Goal: Task Accomplishment & Management: Complete application form

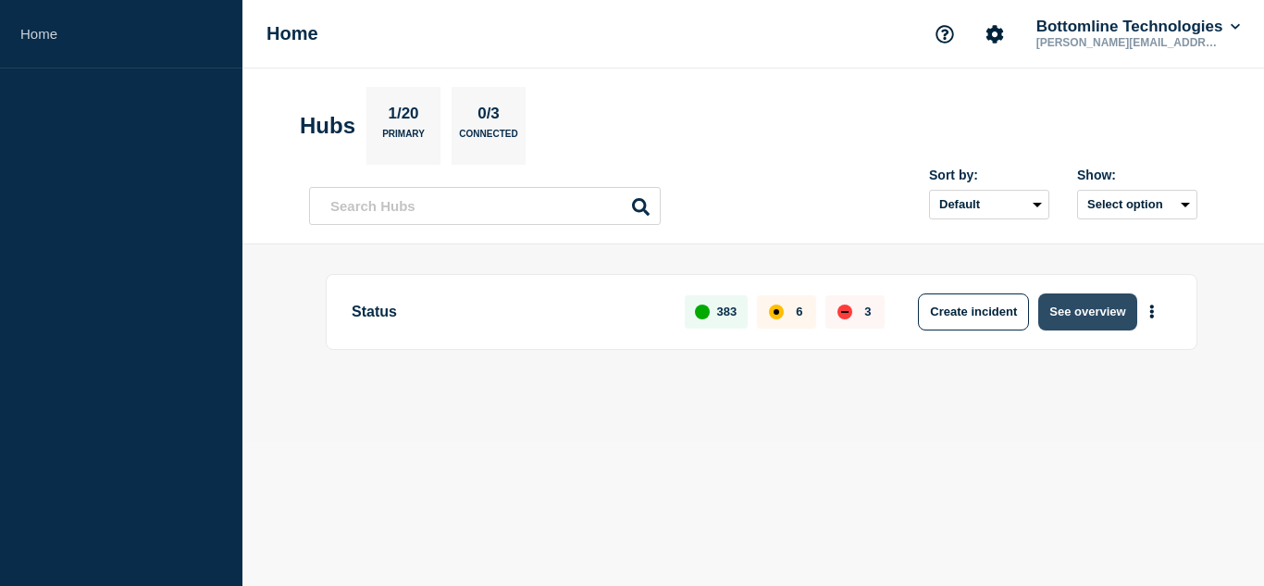
click at [1081, 307] on button "See overview" at bounding box center [1087, 311] width 98 height 37
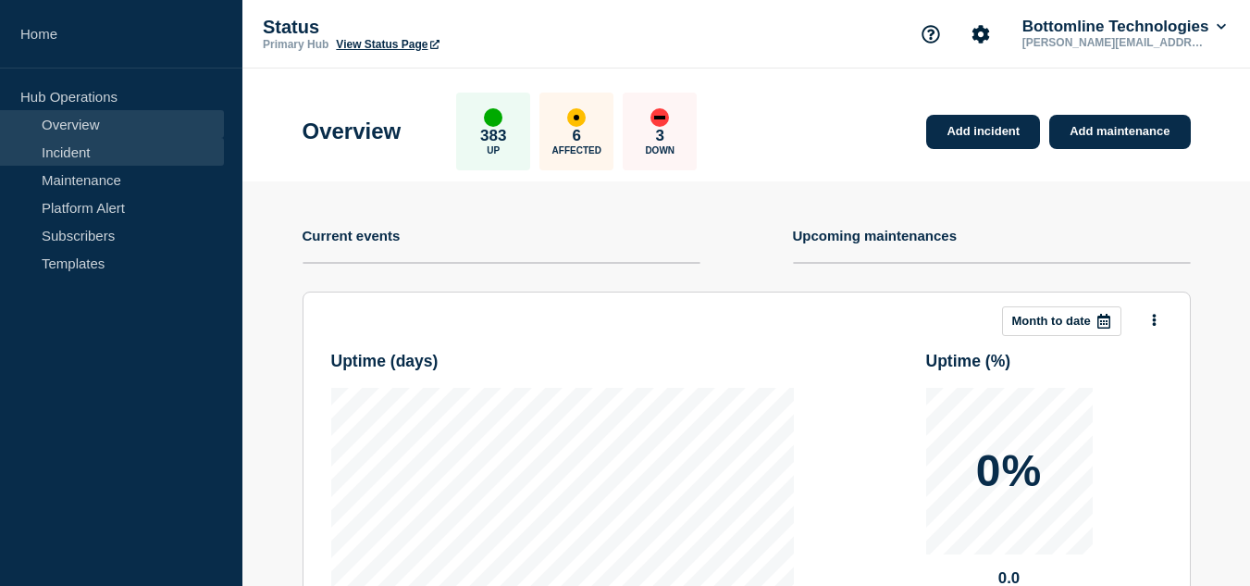
click at [80, 158] on link "Incident" at bounding box center [112, 152] width 224 height 28
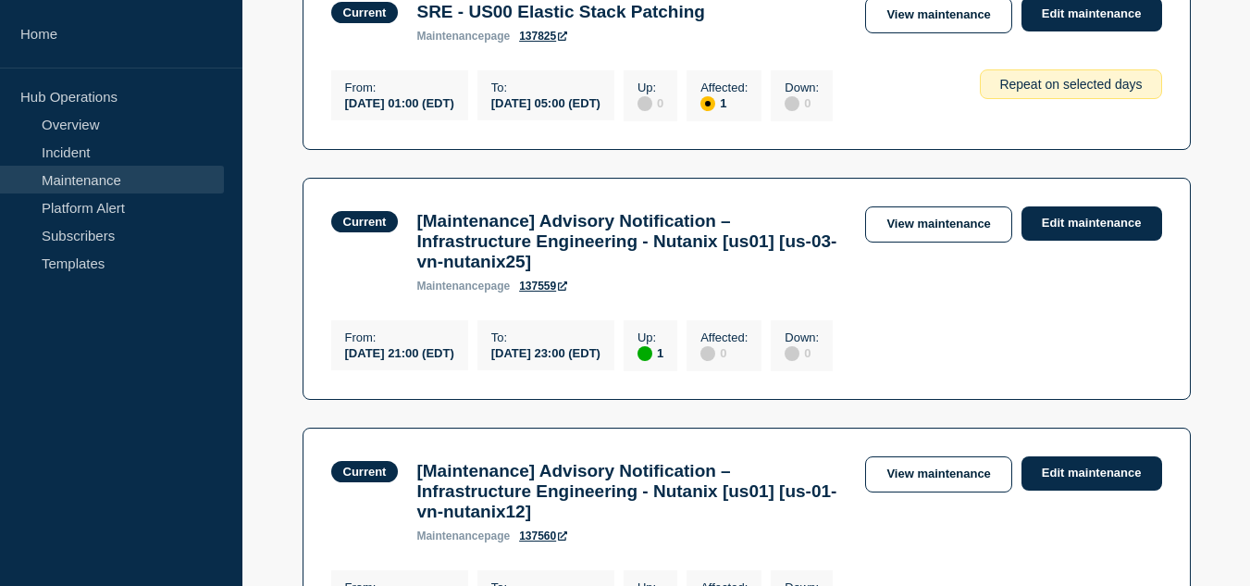
scroll to position [278, 0]
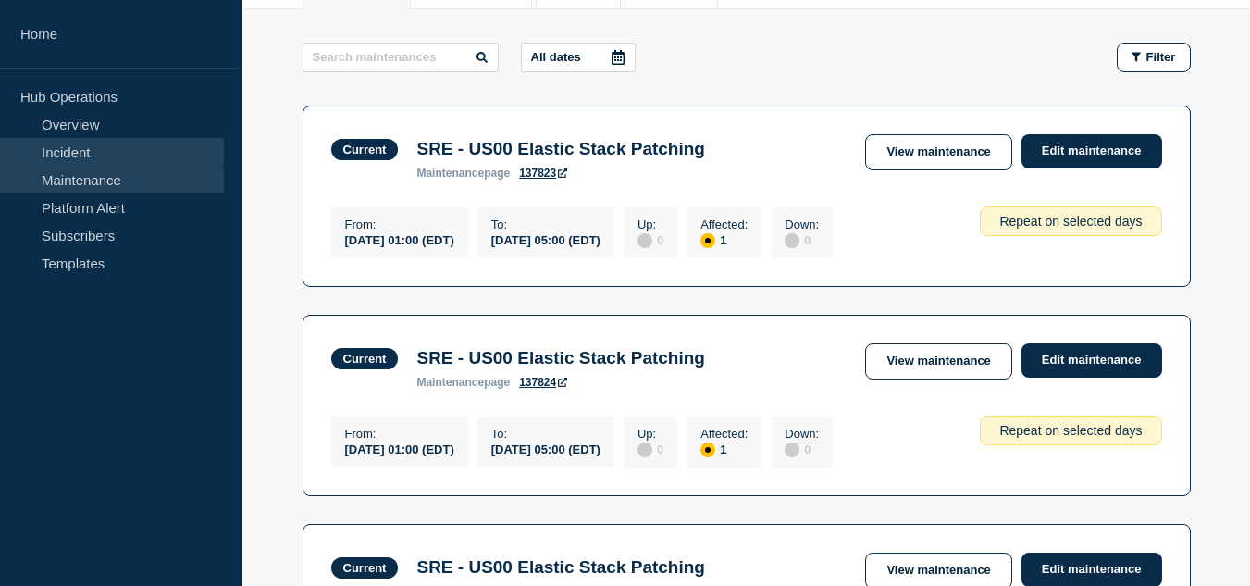
click at [80, 153] on link "Incident" at bounding box center [112, 152] width 224 height 28
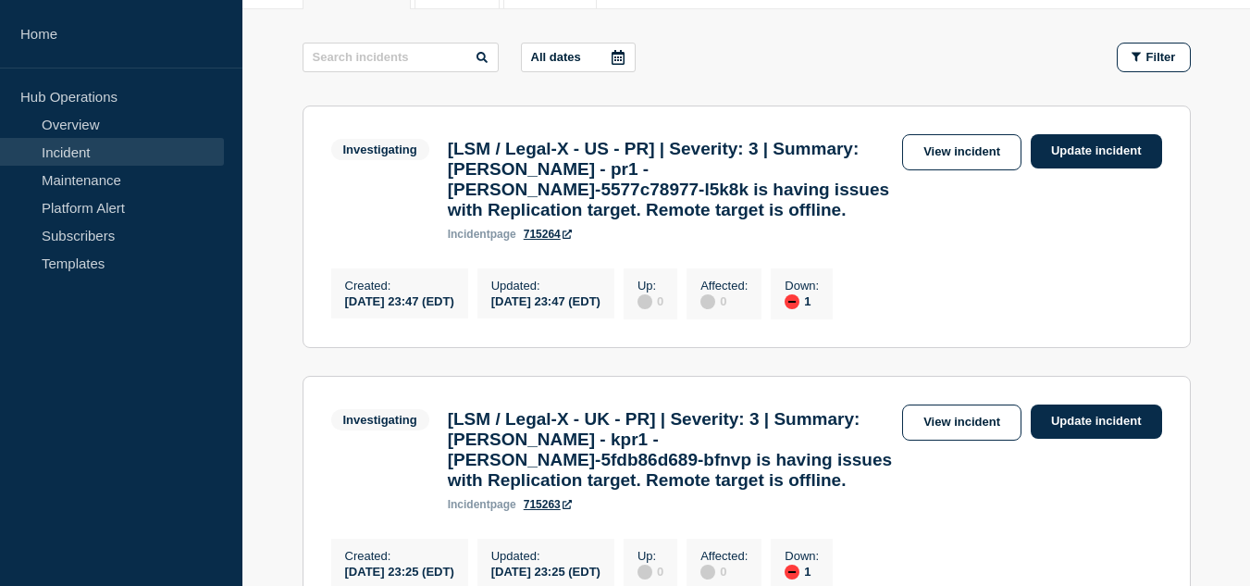
scroll to position [463, 0]
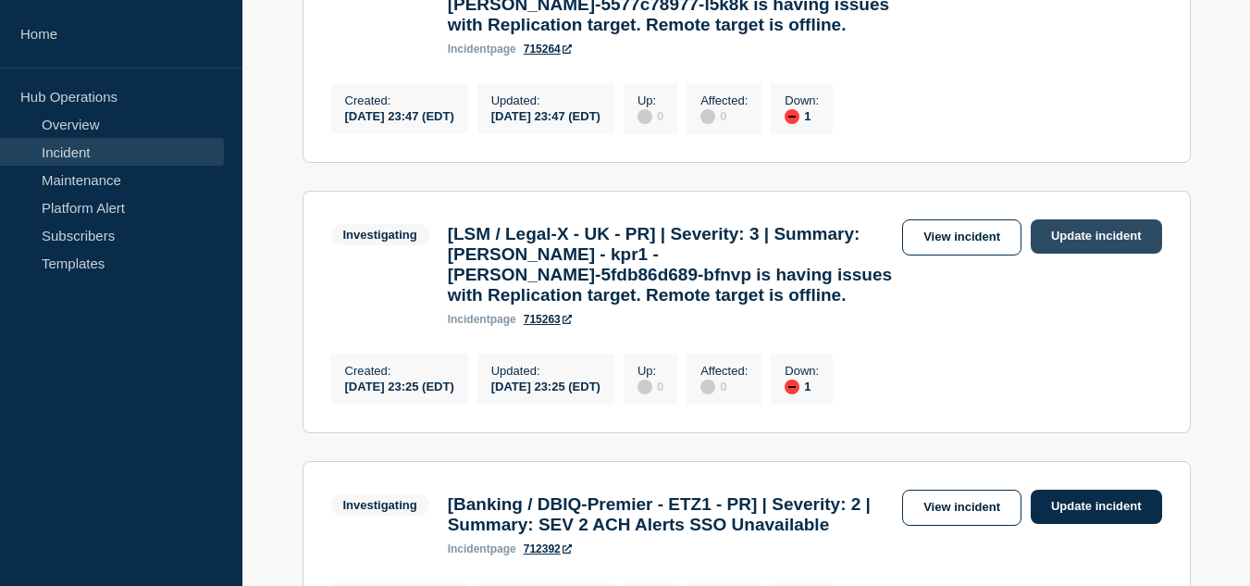
click at [1086, 254] on link "Update incident" at bounding box center [1096, 236] width 131 height 34
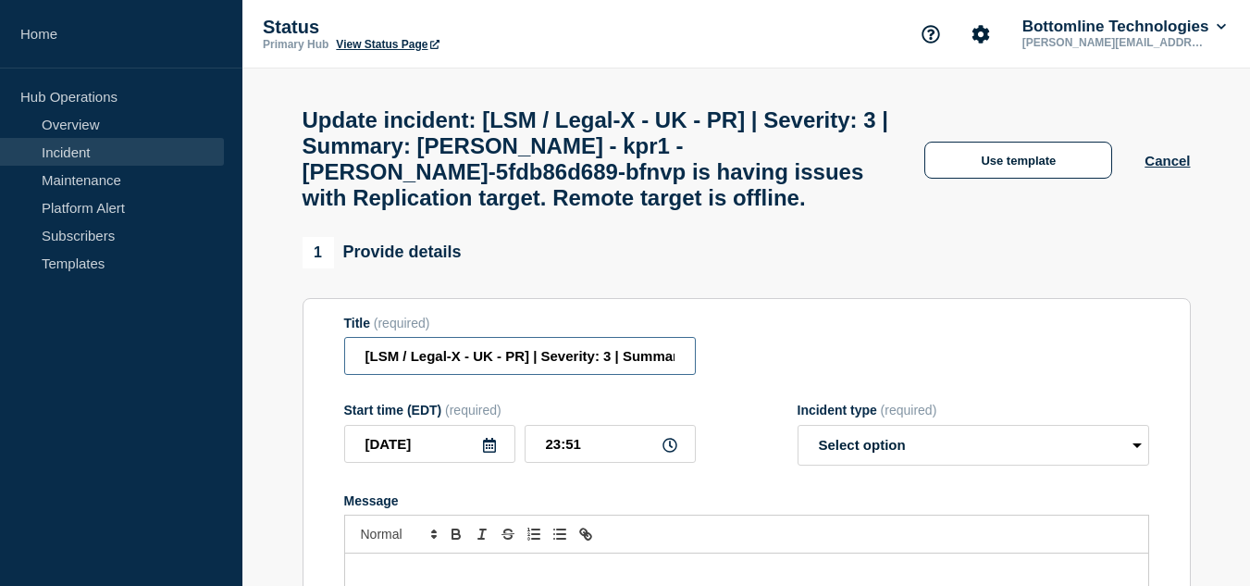
click at [673, 374] on input "[LSM / Legal-X - UK - PR] | Severity: 3 | Summary: [PERSON_NAME] - kpr1 - [PERS…" at bounding box center [520, 356] width 352 height 38
click at [576, 374] on input "[LSM / Legal-X - UK - PR] | Severity: 3 | Summary: [PERSON_NAME] - kpr1 - [PERS…" at bounding box center [520, 356] width 352 height 38
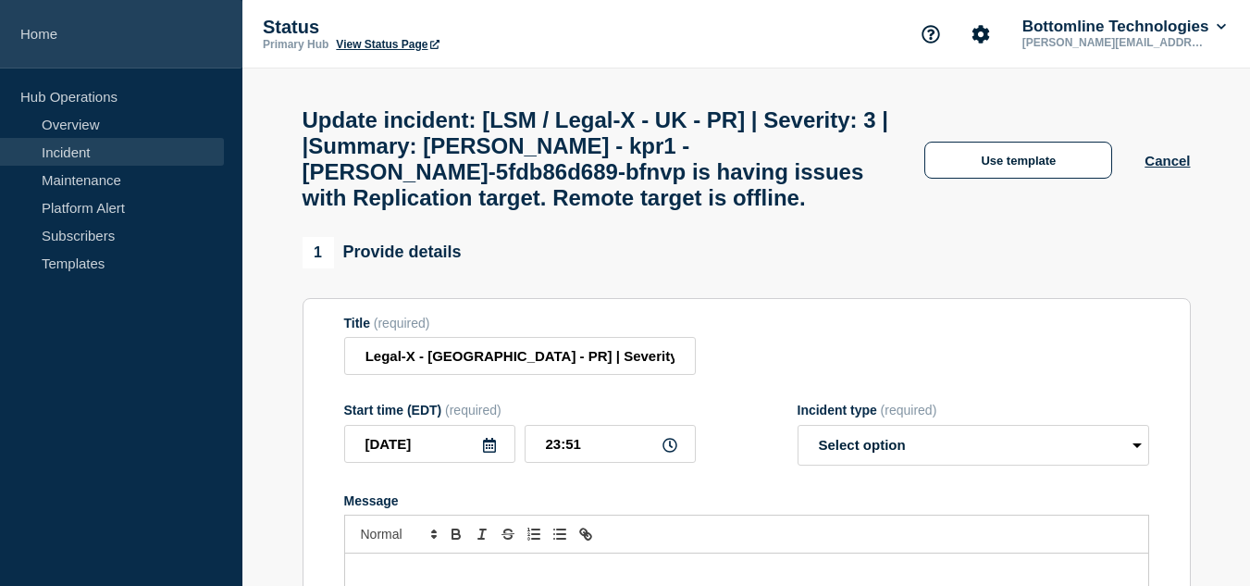
scroll to position [0, 0]
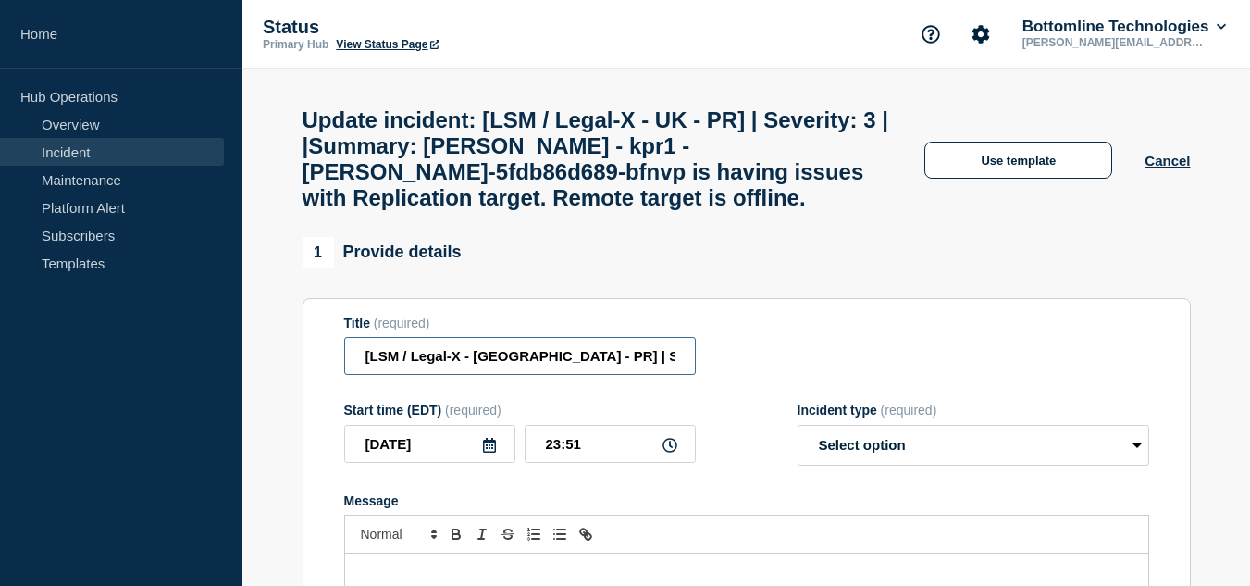
paste input "WT-59108"
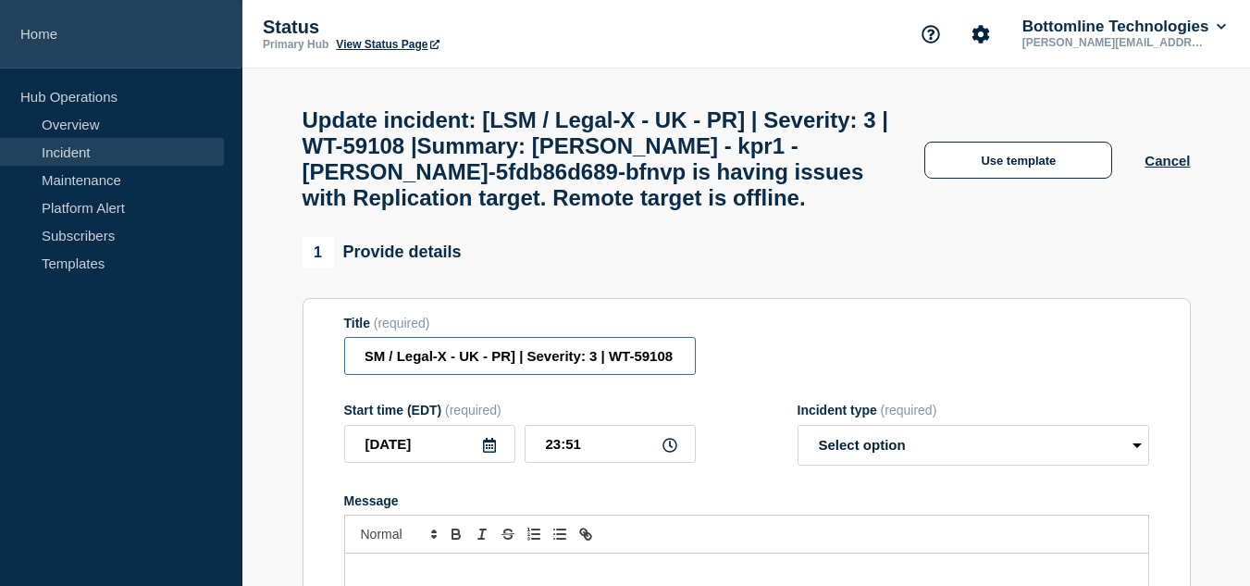
type input "[LSM / Legal-X - UK - PR] | Severity: 3 | WT-59108 |Summary: [PERSON_NAME] - kp…"
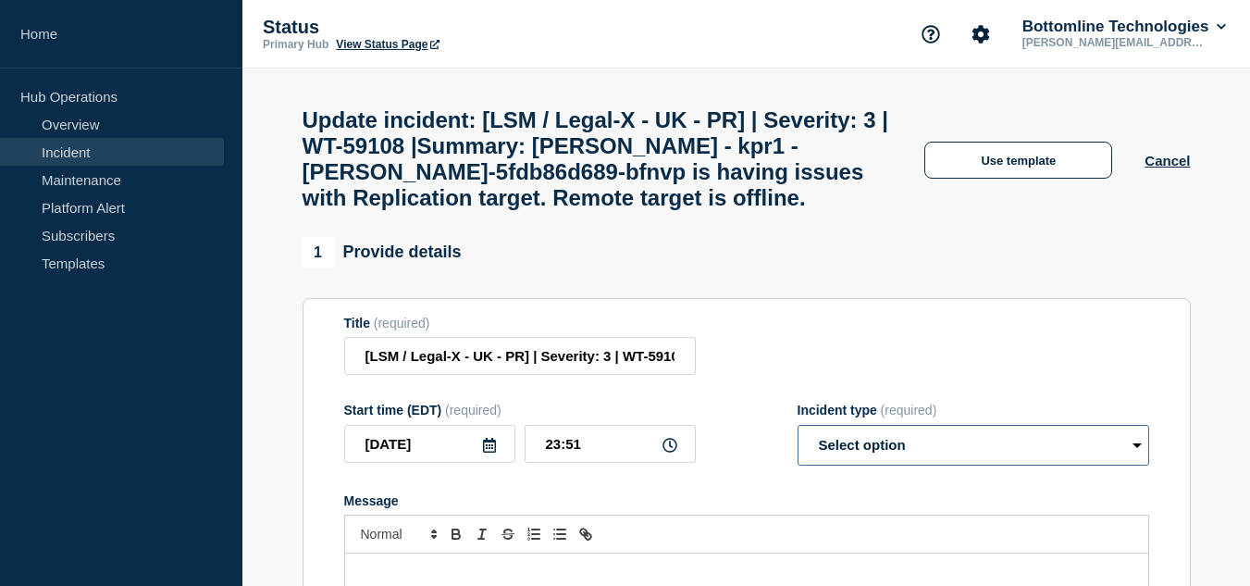
click at [853, 461] on select "Select option Investigating Identified Monitoring Resolved" at bounding box center [974, 445] width 352 height 41
select select "investigating"
click at [798, 442] on select "Select option Investigating Identified Monitoring Resolved" at bounding box center [974, 445] width 352 height 41
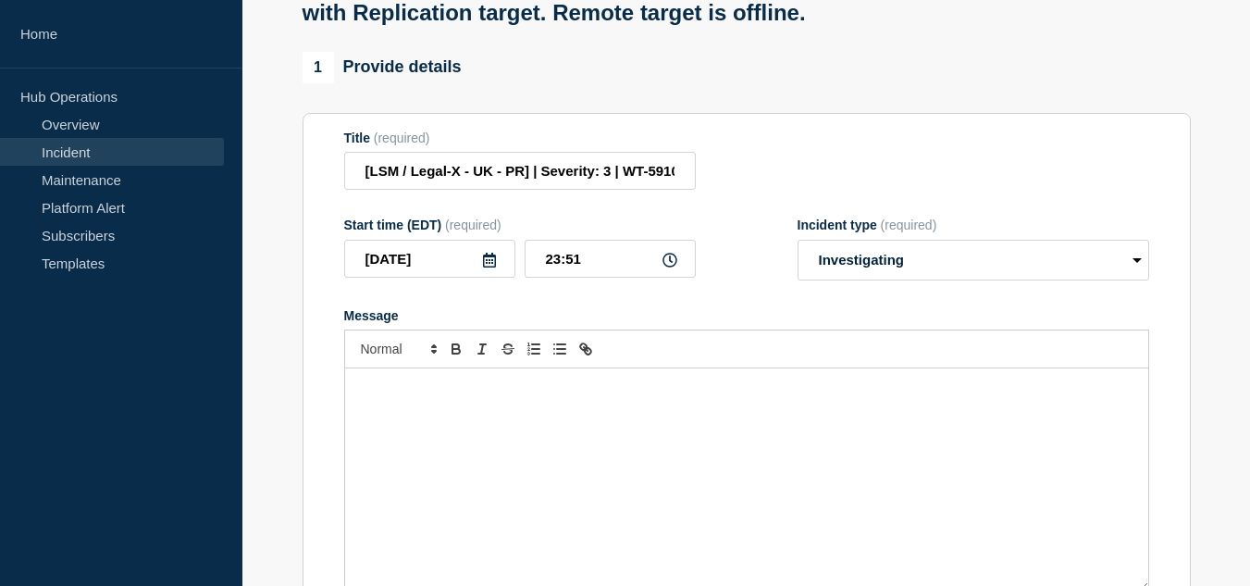
click at [503, 418] on div "Message" at bounding box center [746, 479] width 803 height 222
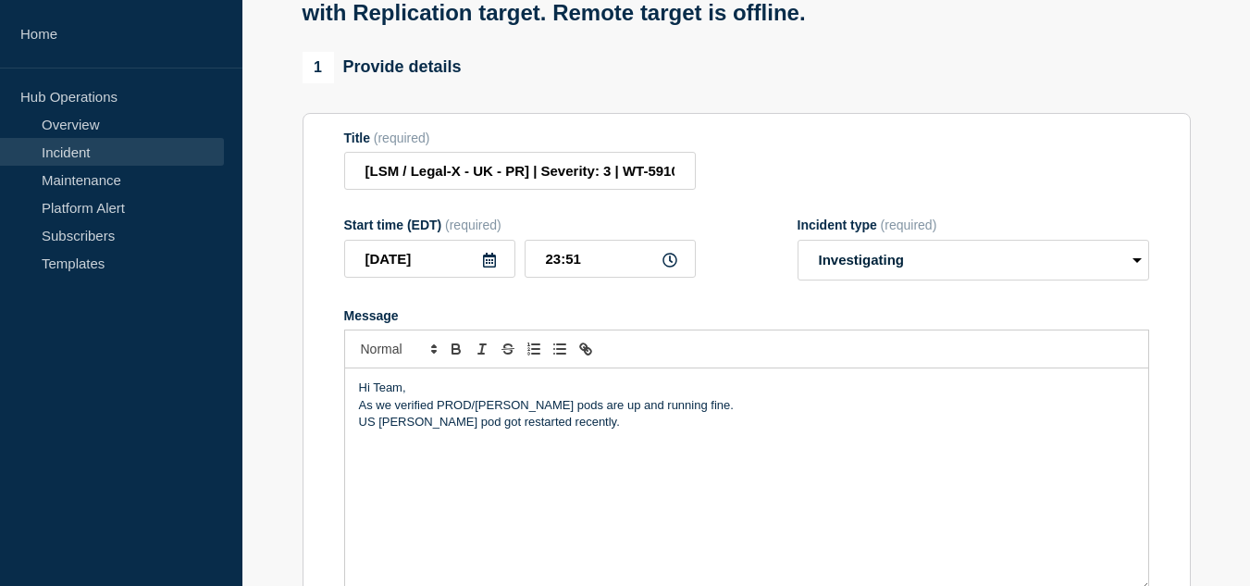
click at [355, 439] on div "Hi Team, As we verified PROD/[PERSON_NAME] pods are up and running fine. US [PE…" at bounding box center [746, 479] width 803 height 222
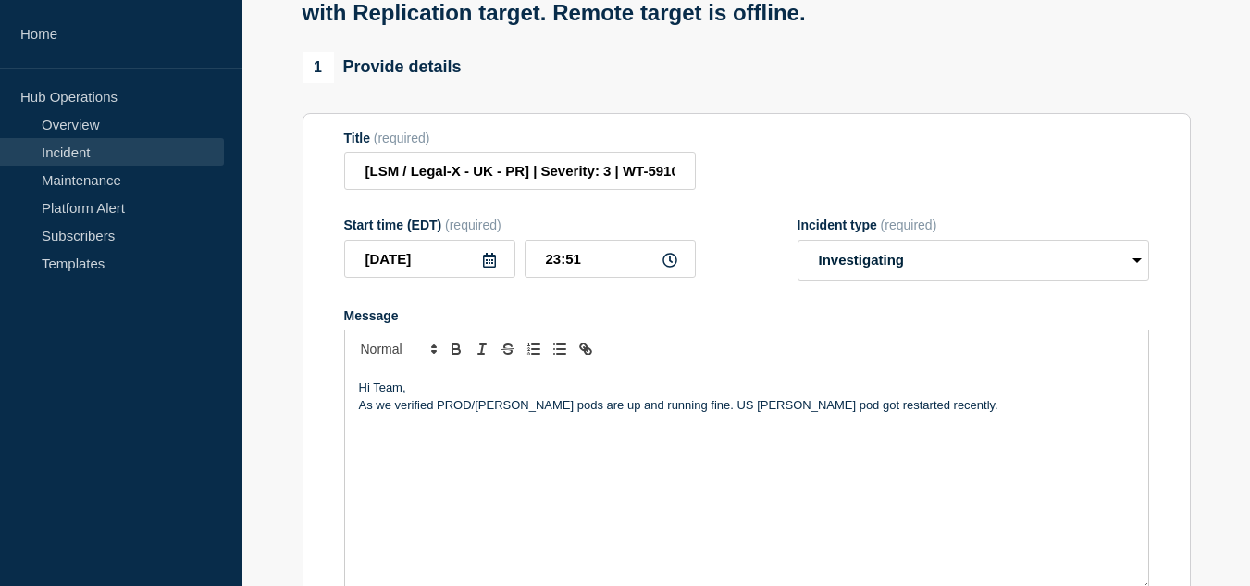
click at [377, 446] on div "Hi Team, As we verified PROD/[PERSON_NAME] pods are up and running fine. US [PE…" at bounding box center [746, 479] width 803 height 222
click at [930, 414] on p "As we verified PROD/[PERSON_NAME] pods are up and running fine. US [PERSON_NAME…" at bounding box center [746, 405] width 775 height 17
click at [859, 277] on select "Select option Investigating Identified Monitoring Resolved" at bounding box center [974, 260] width 352 height 41
select select "monitoring"
click at [798, 257] on select "Select option Investigating Identified Monitoring Resolved" at bounding box center [974, 260] width 352 height 41
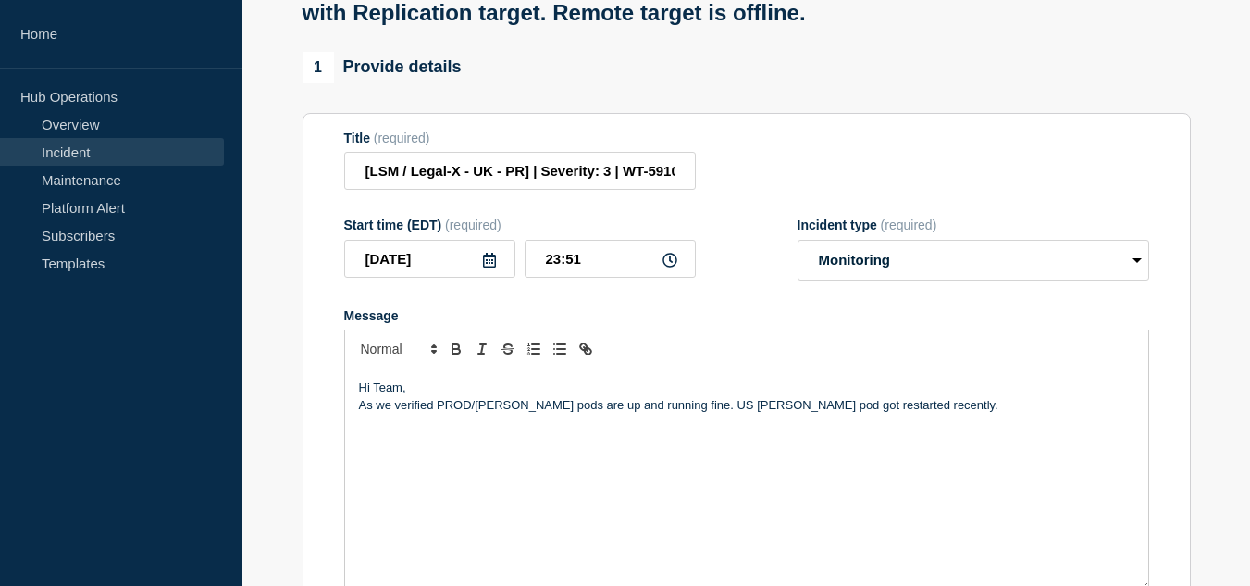
click at [371, 430] on p "Message" at bounding box center [746, 422] width 775 height 17
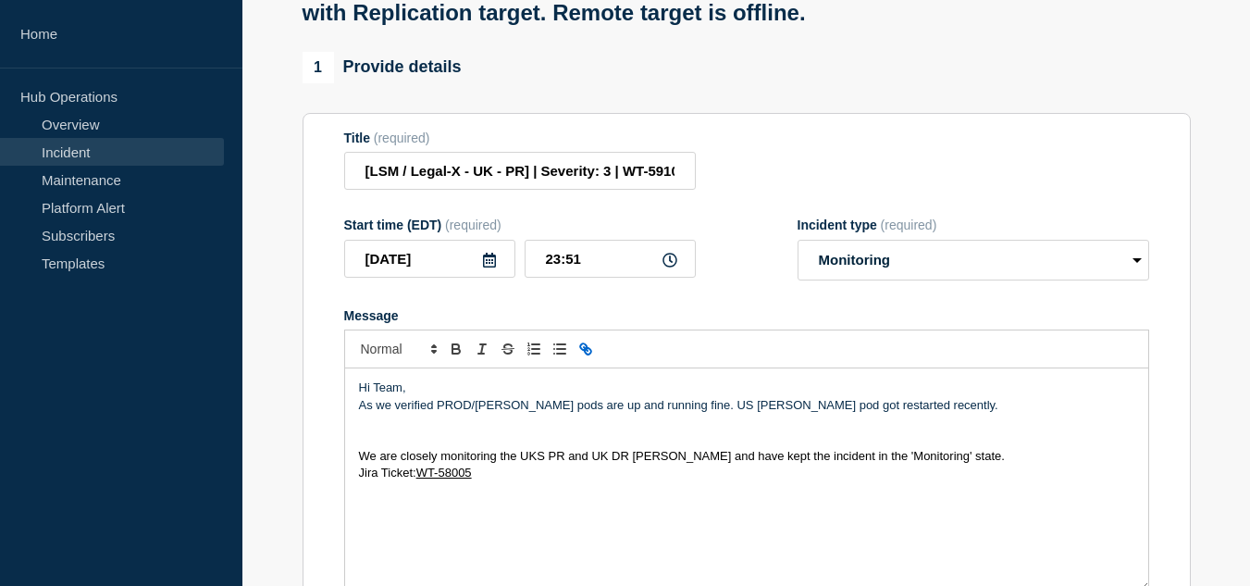
click at [360, 479] on span "Jira Ticket:" at bounding box center [387, 472] width 57 height 14
drag, startPoint x: 484, startPoint y: 524, endPoint x: 422, endPoint y: 525, distance: 62.0
click at [422, 515] on p "Jira Ticket: WT-58005" at bounding box center [746, 507] width 775 height 17
drag, startPoint x: 394, startPoint y: 526, endPoint x: 360, endPoint y: 526, distance: 34.2
click at [360, 515] on ol "Jira Ticket: WT-59108" at bounding box center [746, 507] width 775 height 17
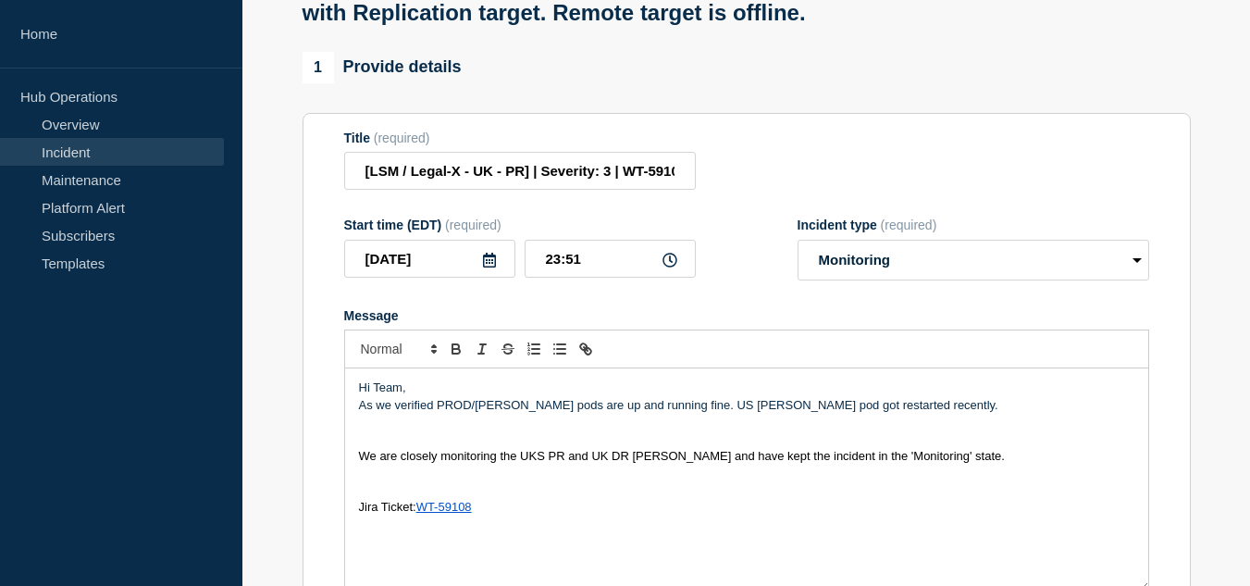
click at [544, 463] on span "We are closely monitoring the UKS PR and UK DR [PERSON_NAME] and have kept the …" at bounding box center [682, 456] width 646 height 14
click at [368, 430] on p "Message" at bounding box center [746, 422] width 775 height 17
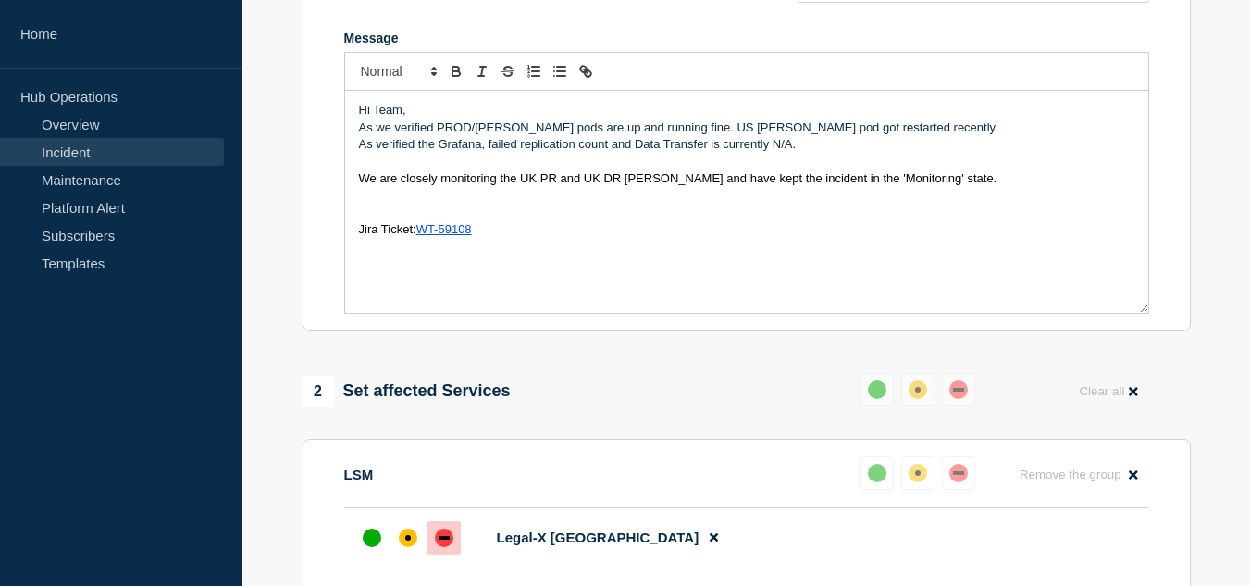
scroll to position [648, 0]
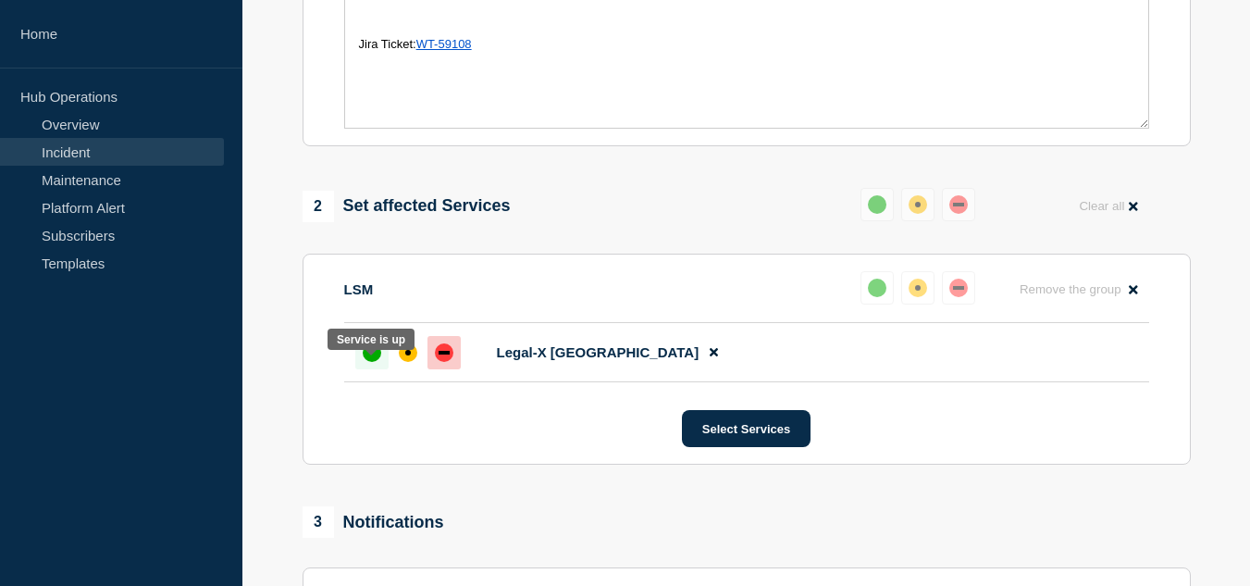
click at [375, 362] on div "up" at bounding box center [372, 352] width 19 height 19
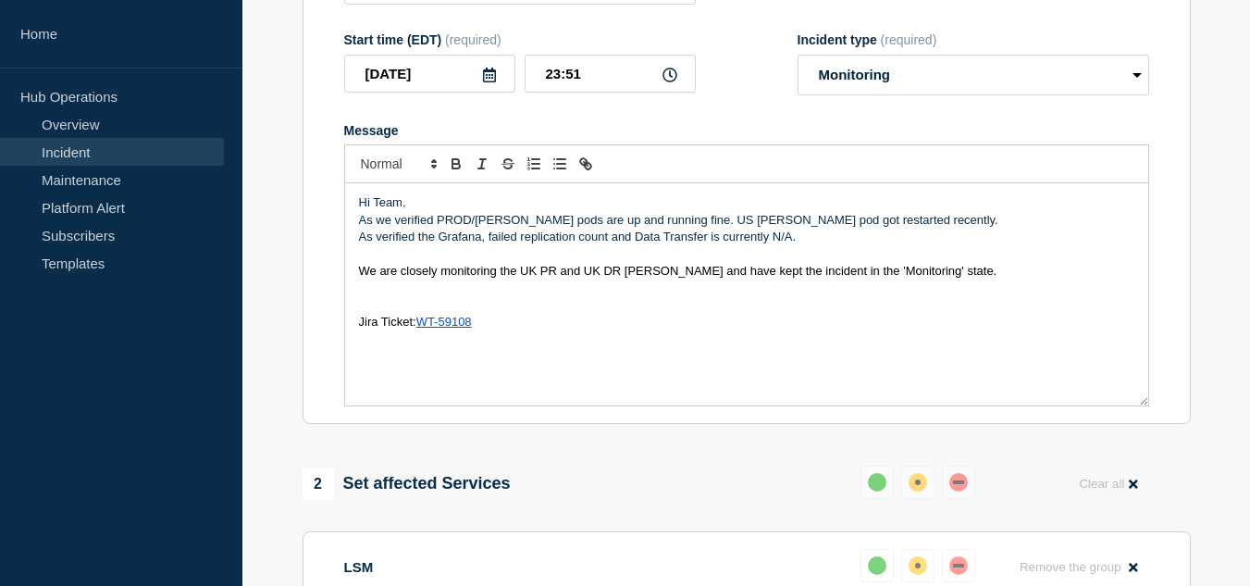
click at [705, 229] on p "As we verified PROD/[PERSON_NAME] pods are up and running fine. US [PERSON_NAME…" at bounding box center [746, 220] width 775 height 17
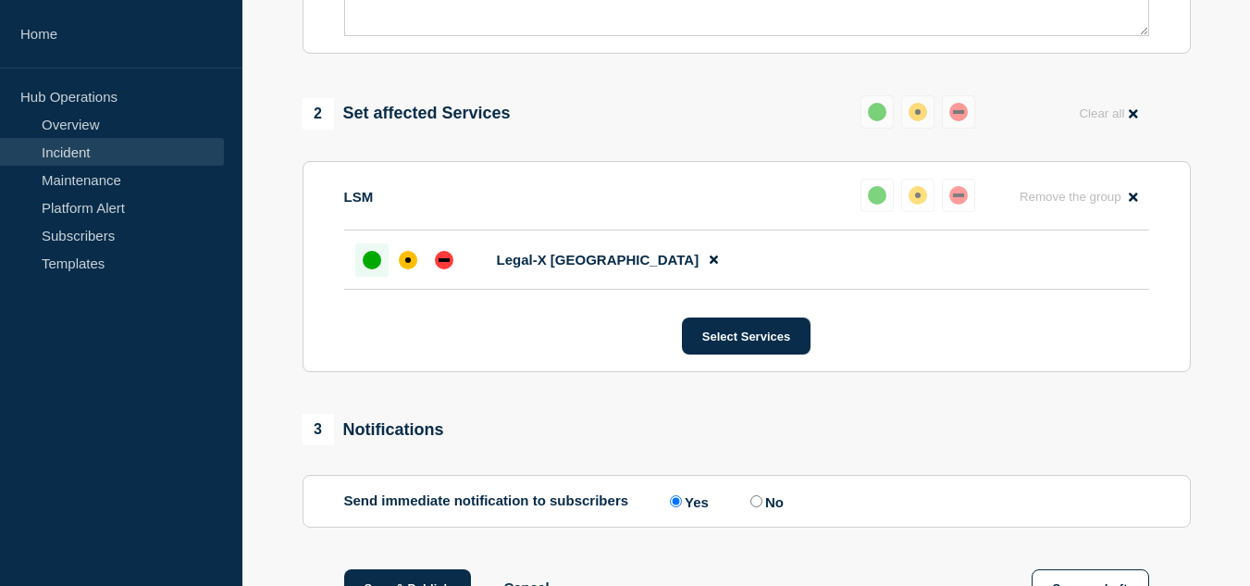
scroll to position [1008, 0]
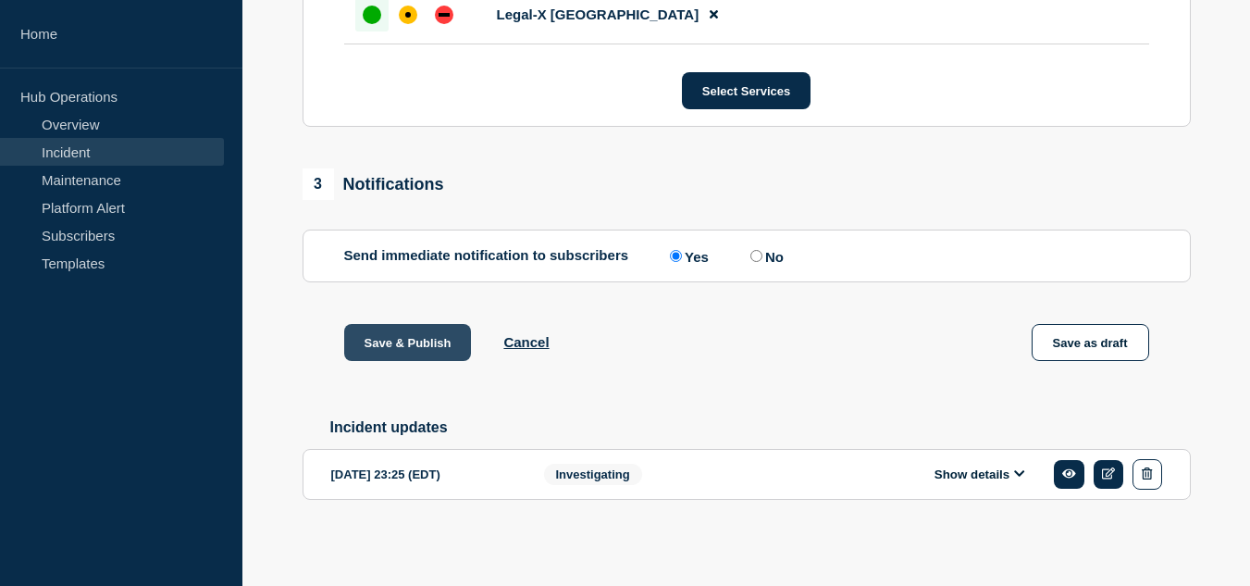
click at [416, 340] on button "Save & Publish" at bounding box center [408, 342] width 128 height 37
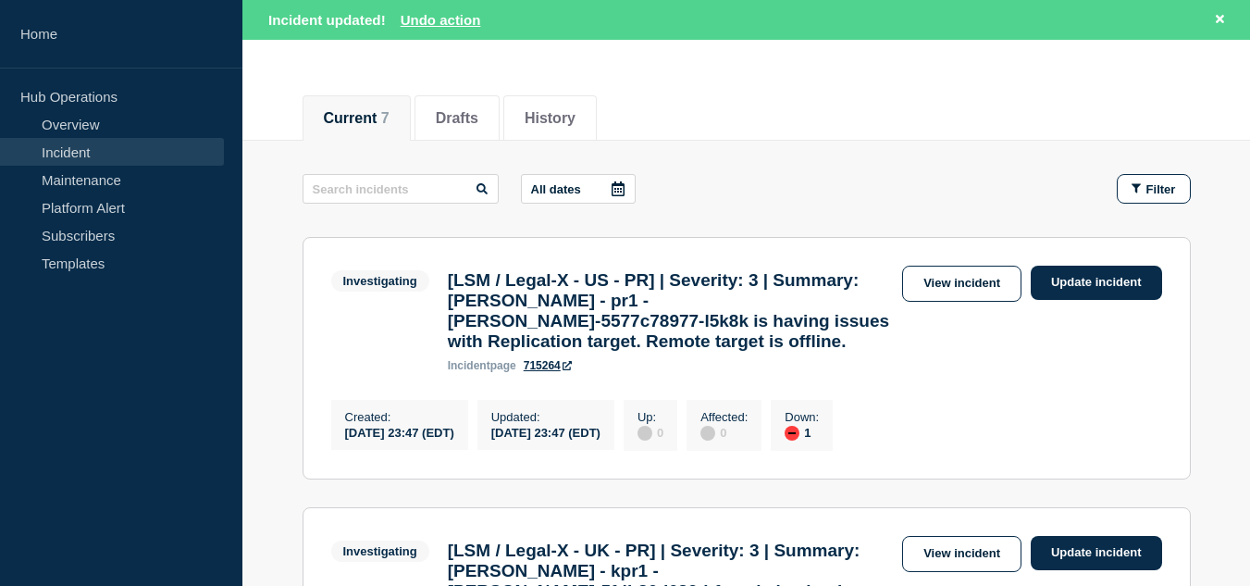
scroll to position [278, 0]
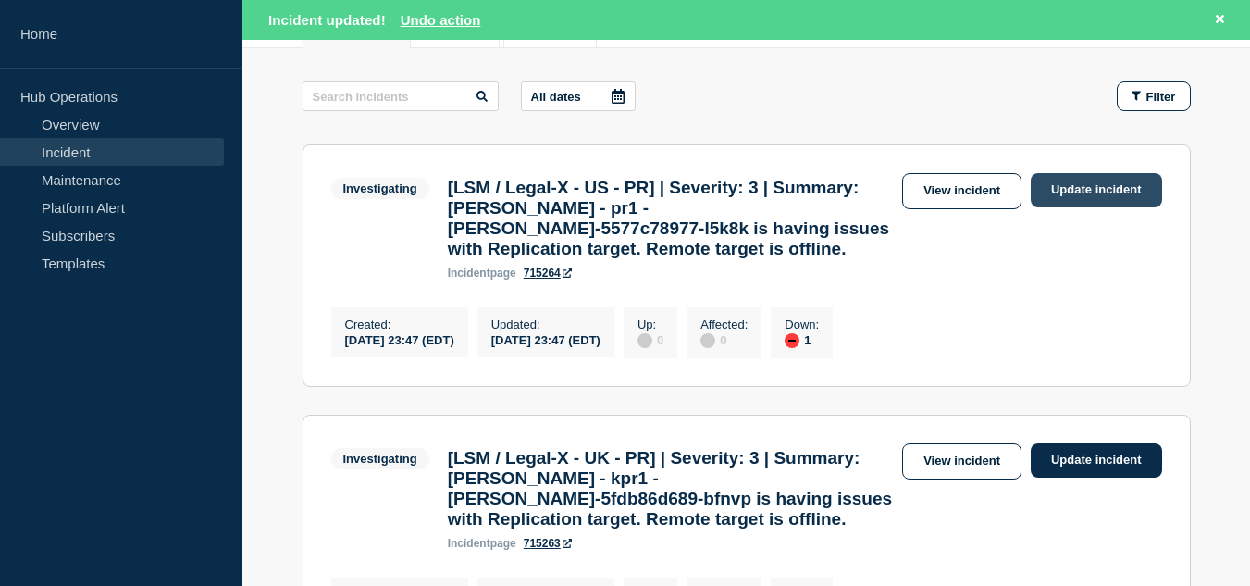
click at [1084, 192] on link "Update incident" at bounding box center [1096, 190] width 131 height 34
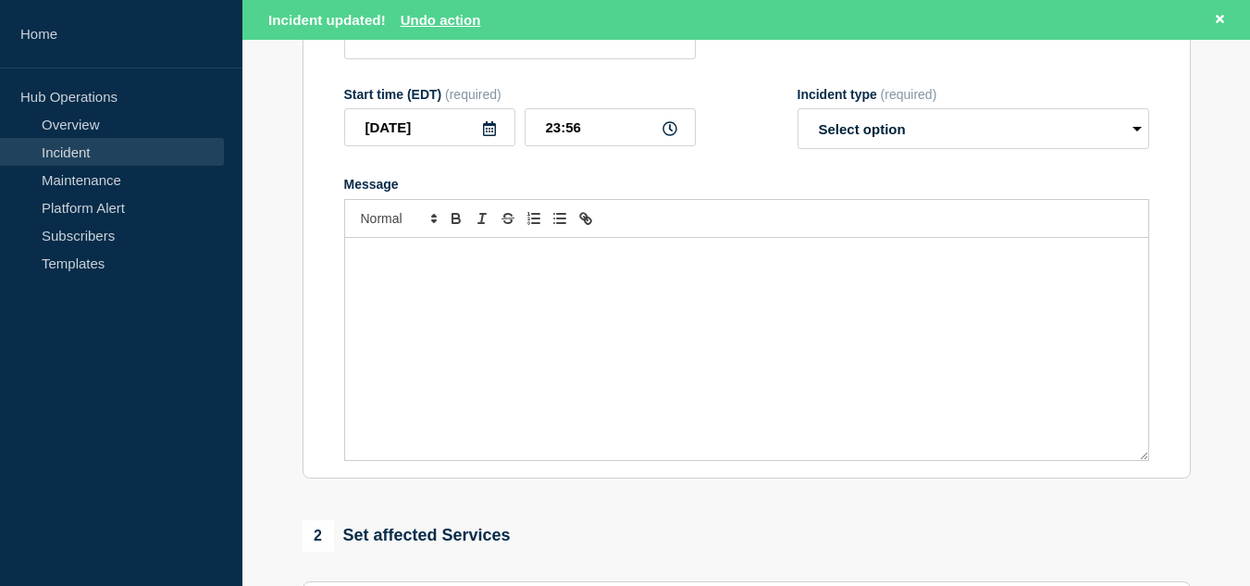
type input "[LSM / Legal-X - US - PR] | Severity: 3 | Summary: [PERSON_NAME] - pr1 - [PERSO…"
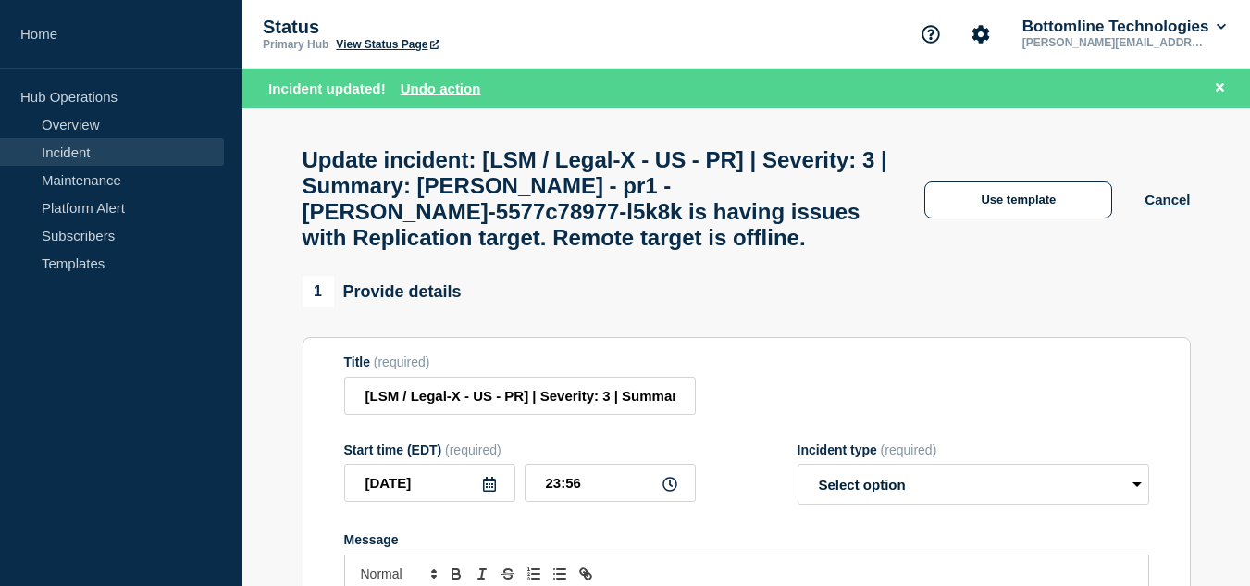
scroll to position [185, 0]
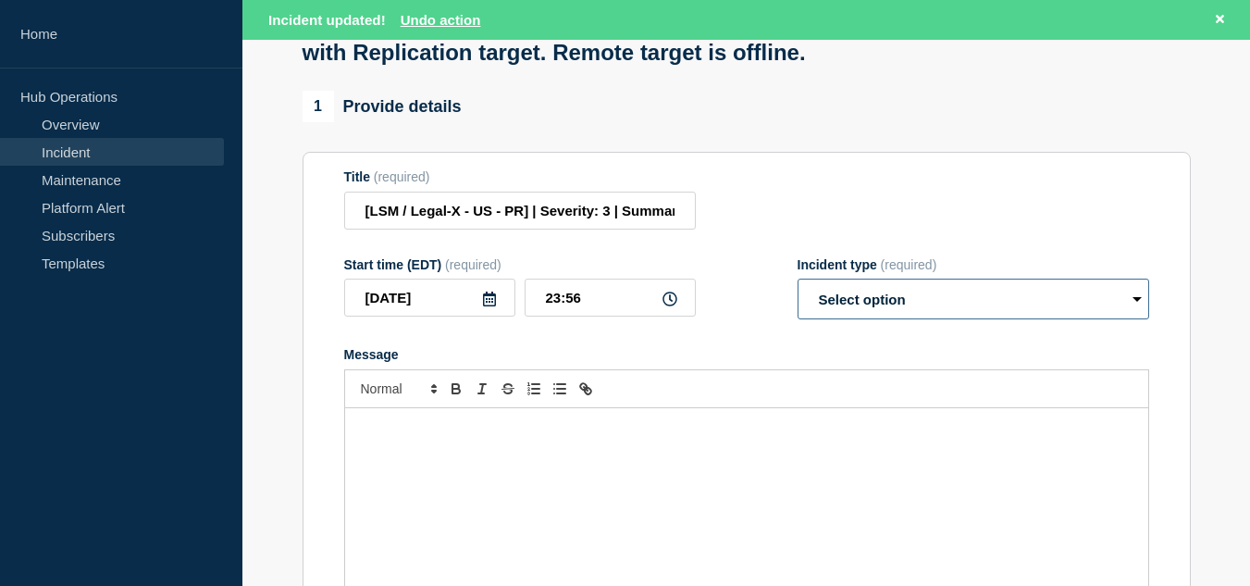
click at [894, 319] on select "Select option Investigating Identified Monitoring Resolved" at bounding box center [974, 298] width 352 height 41
select select "monitoring"
click at [798, 297] on select "Select option Investigating Identified Monitoring Resolved" at bounding box center [974, 298] width 352 height 41
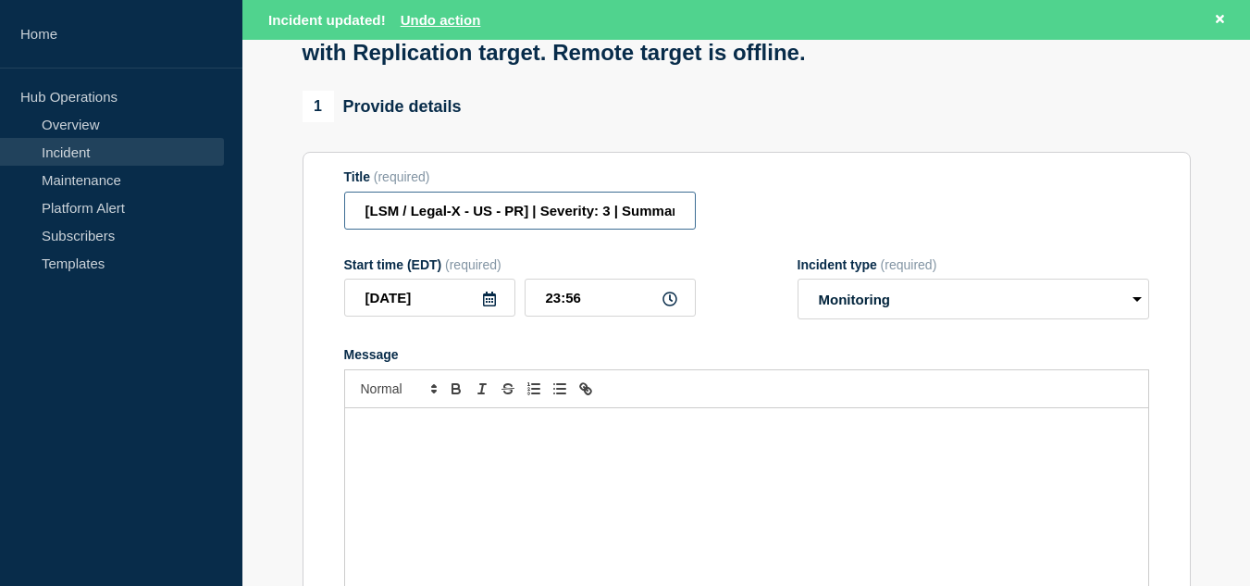
click at [618, 229] on input "[LSM / Legal-X - US - PR] | Severity: 3 | Summary: [PERSON_NAME] - pr1 - [PERSO…" at bounding box center [520, 211] width 352 height 38
paste input "WT-59109"
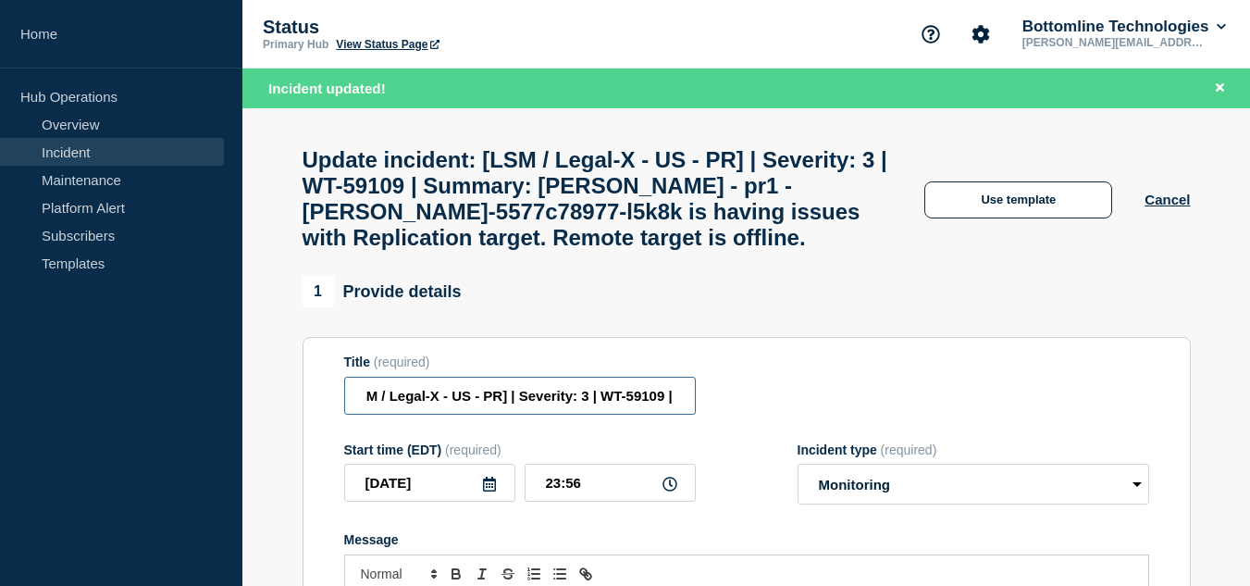
type input "[LSM / Legal-X - US - PR] | Severity: 3 | WT-59109 | Summary: [PERSON_NAME] - p…"
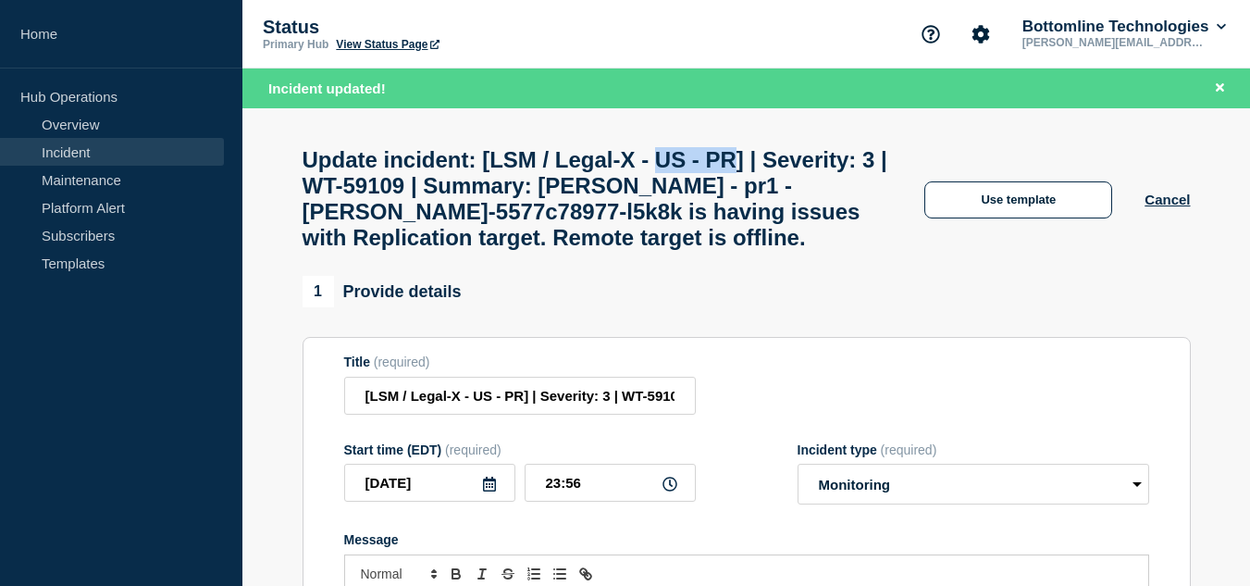
drag, startPoint x: 711, startPoint y: 158, endPoint x: 793, endPoint y: 158, distance: 82.3
click at [793, 157] on h1 "Update incident: [LSM / Legal-X - US - PR] | Severity: 3 | WT-59109 | Summary: …" at bounding box center [598, 199] width 590 height 104
drag, startPoint x: 513, startPoint y: 192, endPoint x: 596, endPoint y: 192, distance: 82.3
click at [596, 192] on h1 "Update incident: [LSM / Legal-X - US - PR] | Severity: 3 | WT-59109 | Summary: …" at bounding box center [598, 199] width 590 height 104
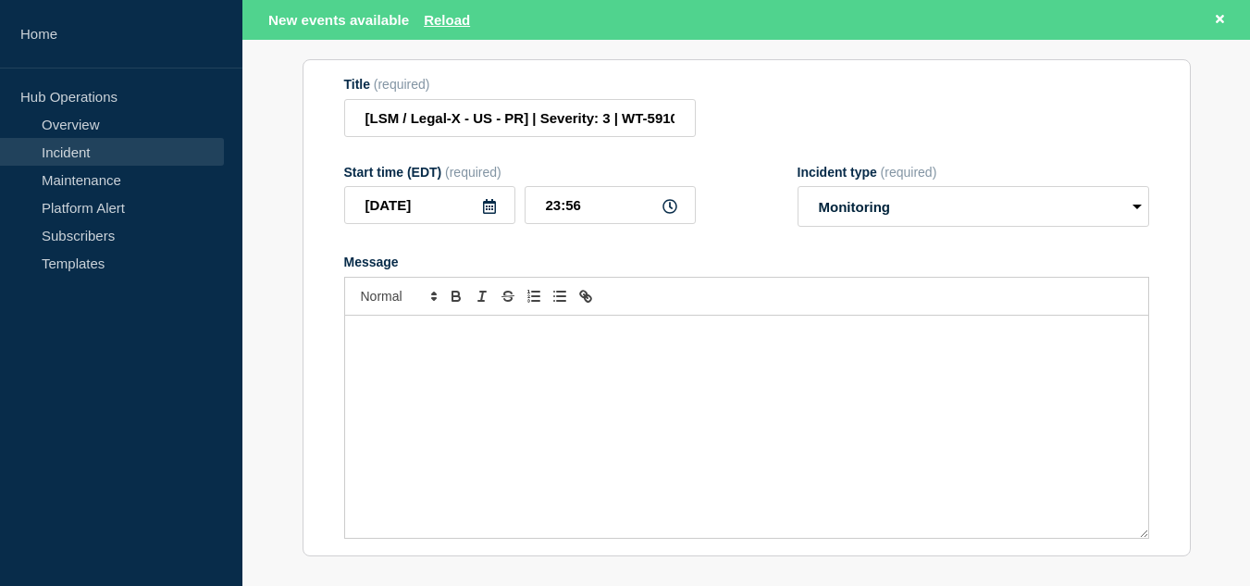
scroll to position [370, 0]
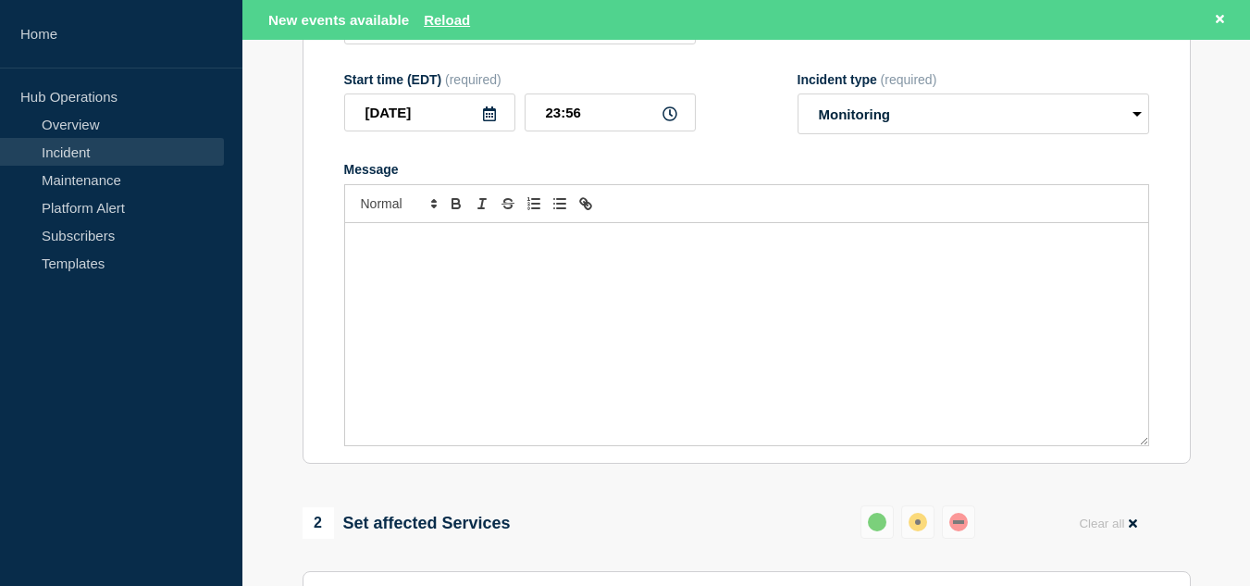
click at [456, 251] on p "Message" at bounding box center [746, 242] width 775 height 17
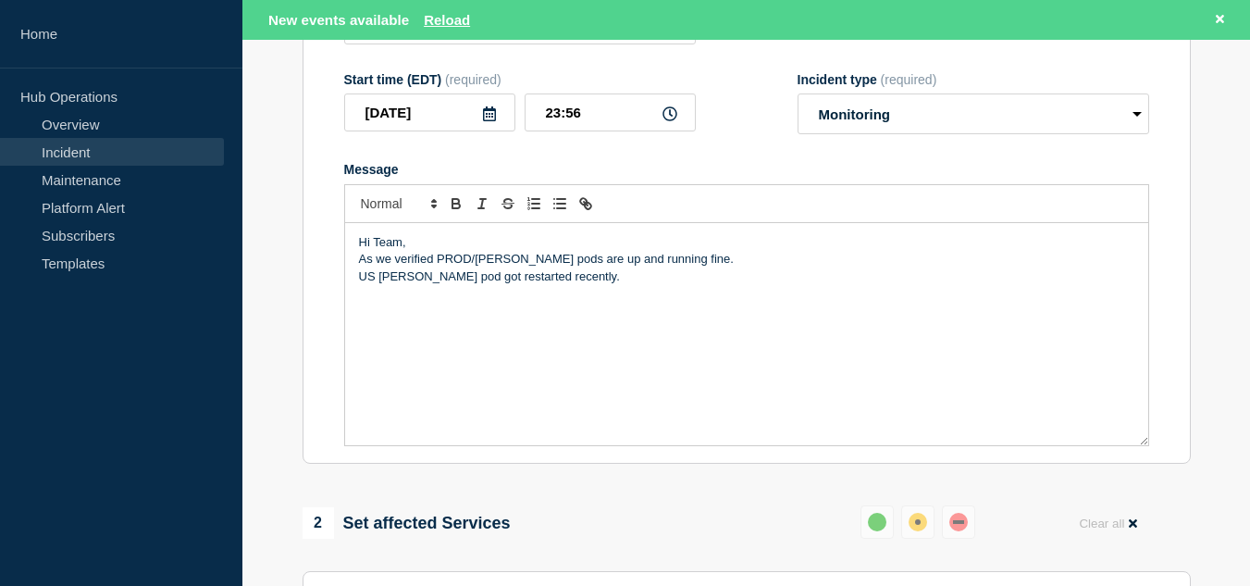
click at [362, 285] on p "US [PERSON_NAME] pod got restarted recently." at bounding box center [746, 276] width 775 height 17
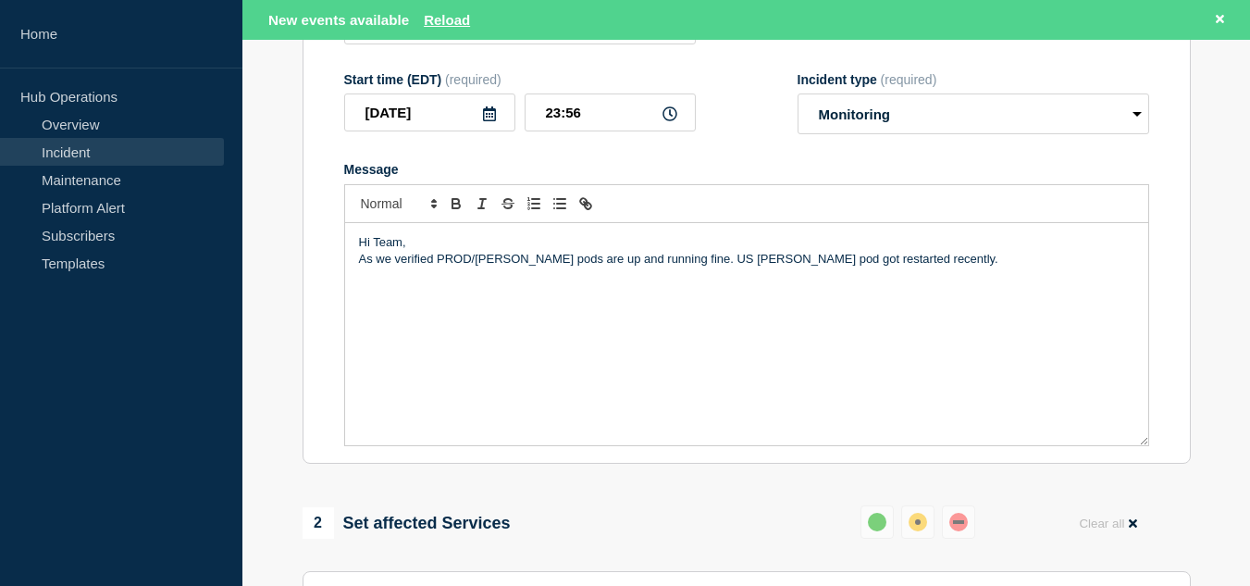
click at [361, 285] on p "Message" at bounding box center [746, 276] width 775 height 17
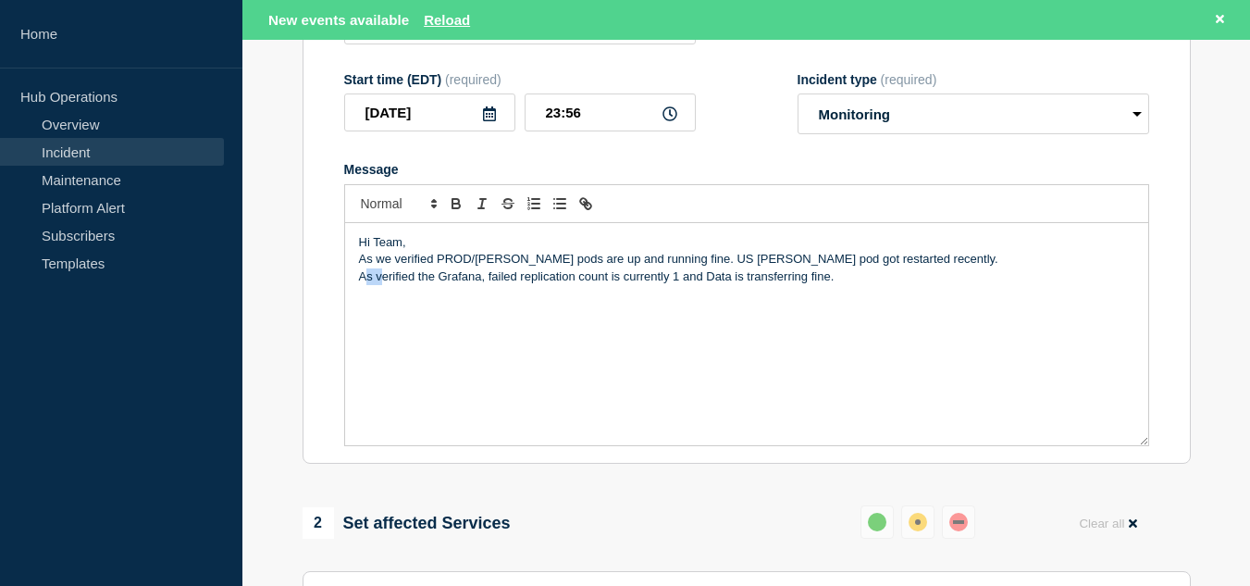
drag, startPoint x: 361, startPoint y: 295, endPoint x: 377, endPoint y: 297, distance: 16.8
click at [377, 285] on p "As verified the Grafana, failed replication count is currently 1 and Data is tr…" at bounding box center [746, 276] width 775 height 17
click at [835, 285] on p "Verified the Grafana, failed replication count is currently 1 and Data is trans…" at bounding box center [746, 276] width 775 height 17
drag, startPoint x: 395, startPoint y: 328, endPoint x: 356, endPoint y: 326, distance: 38.9
click at [356, 326] on div "Hi Team, As we verified PROD/[PERSON_NAME] pods are up and running fine. US [PE…" at bounding box center [746, 334] width 803 height 222
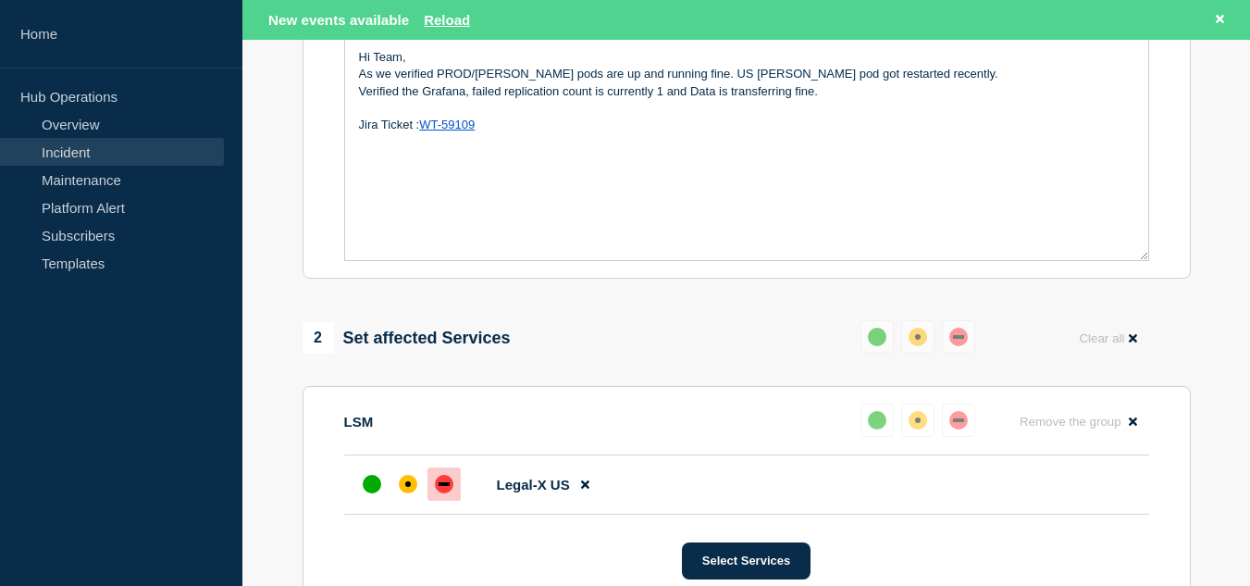
scroll to position [740, 0]
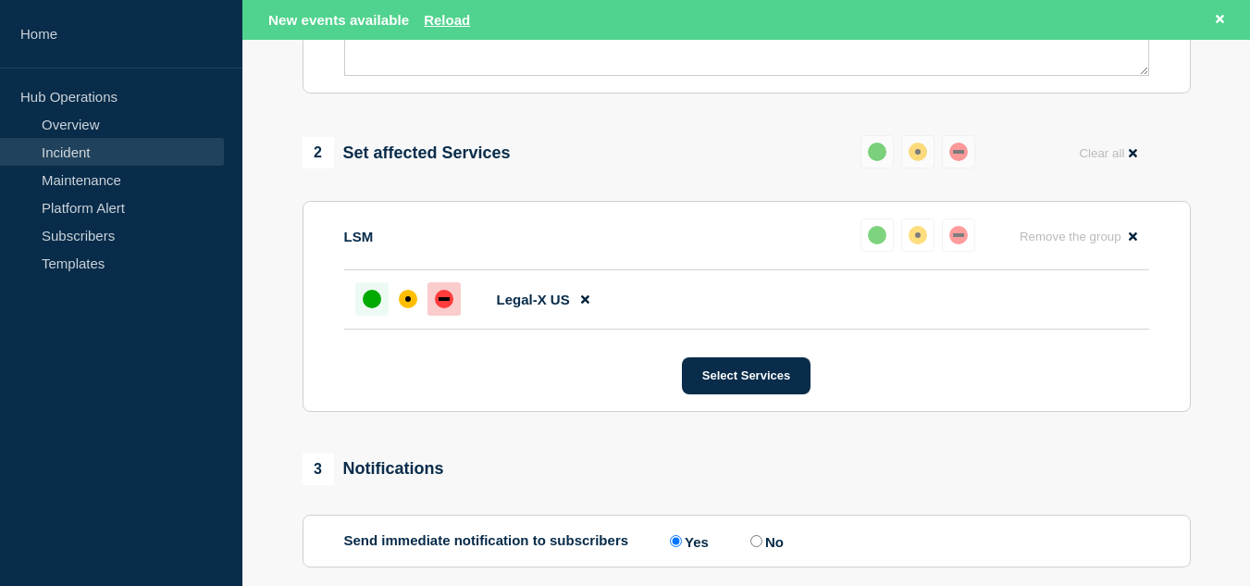
click at [372, 308] on div "up" at bounding box center [372, 299] width 19 height 19
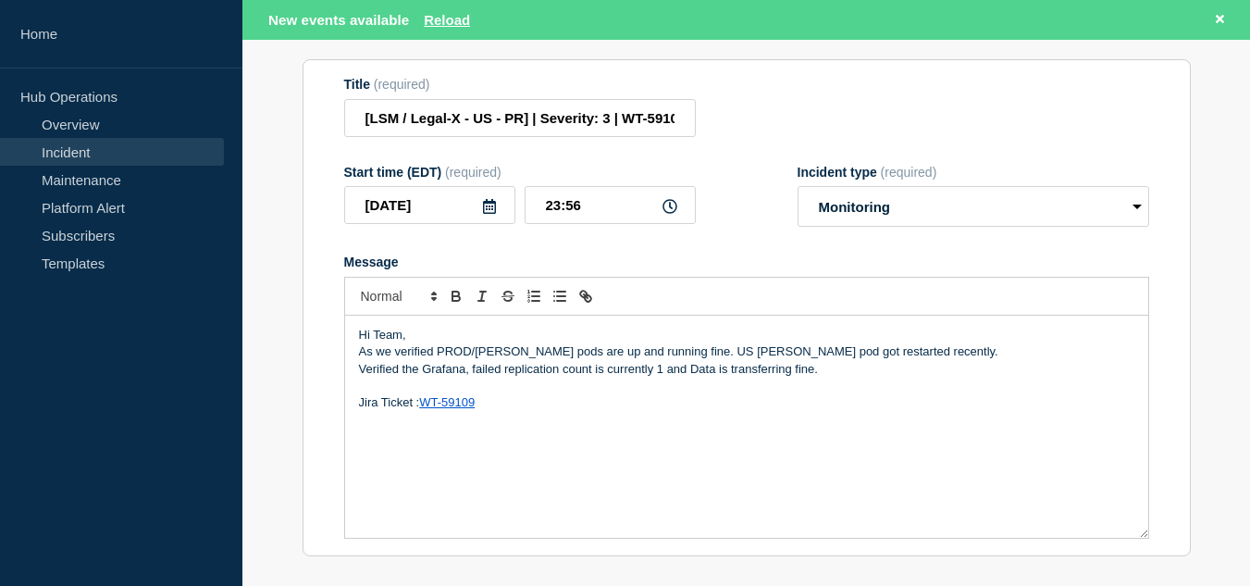
scroll to position [370, 0]
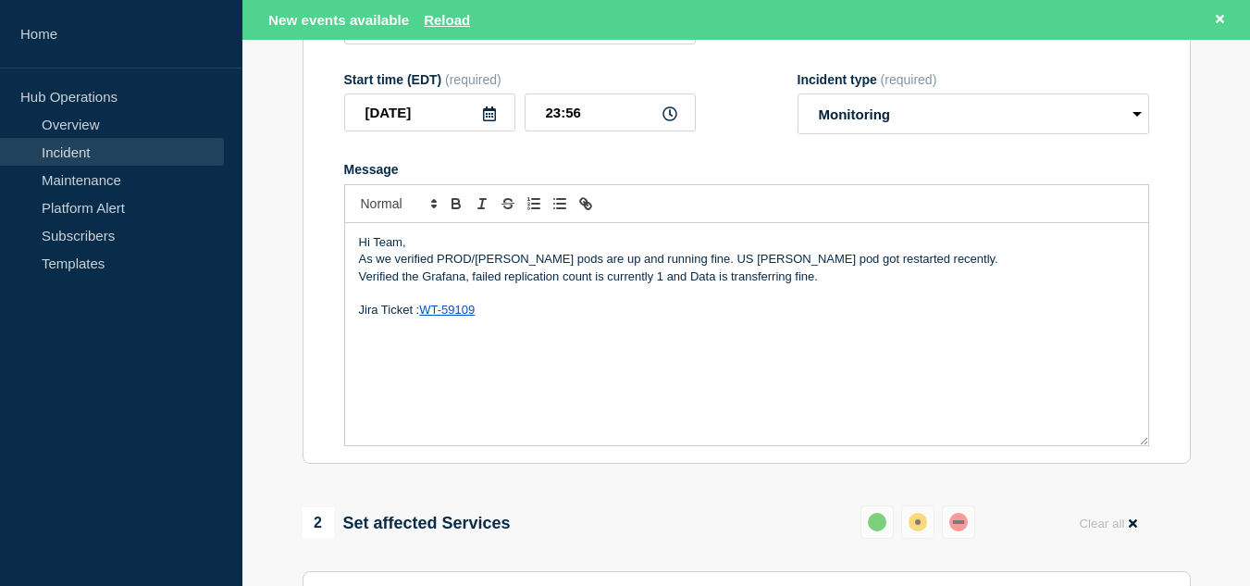
click at [829, 302] on p "Message" at bounding box center [746, 293] width 775 height 17
click at [365, 318] on p "Message" at bounding box center [746, 310] width 775 height 17
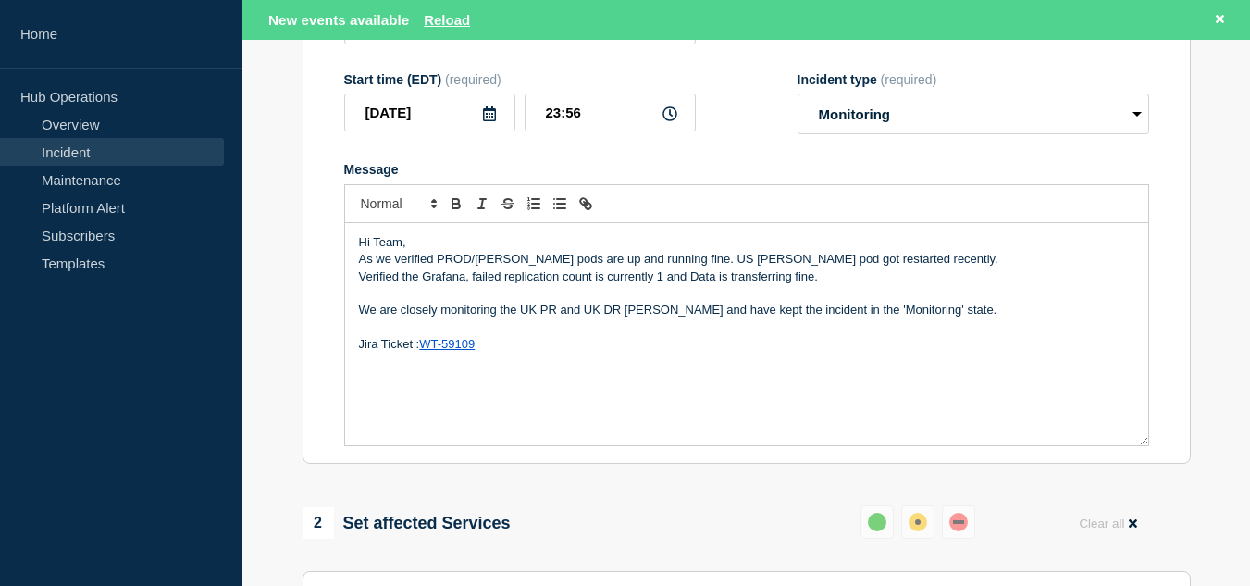
click at [536, 318] on p "We are closely monitoring the UK PR and UK DR [PERSON_NAME] and have kept the i…" at bounding box center [746, 310] width 775 height 17
click at [595, 318] on p "We are closely monitoring the US PR and UK DR [PERSON_NAME] and have kept the i…" at bounding box center [746, 310] width 775 height 17
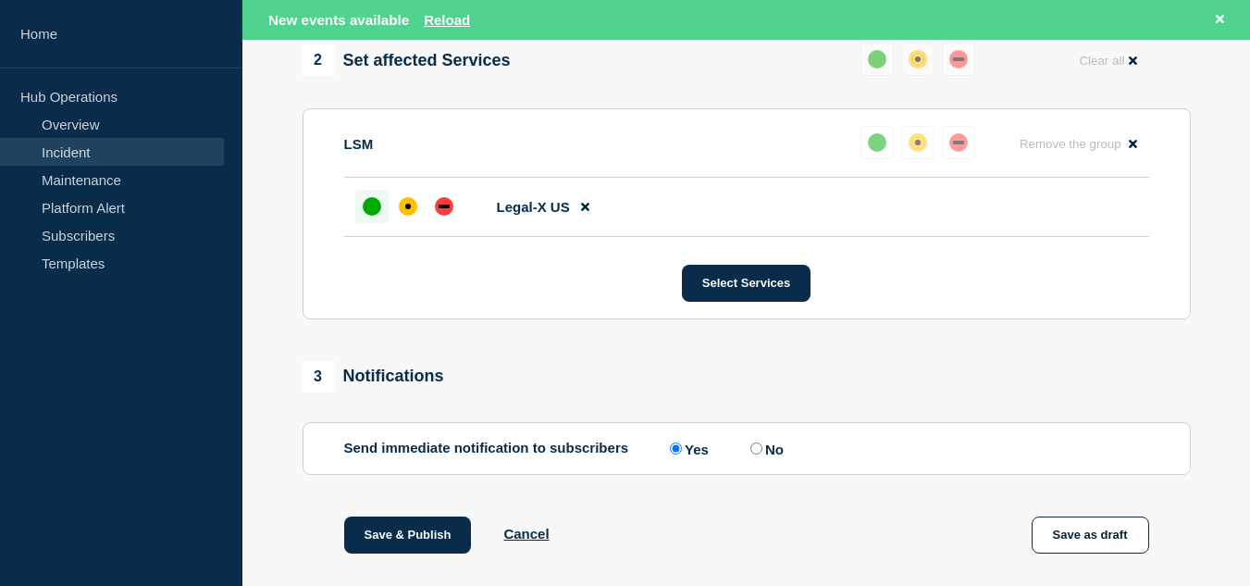
scroll to position [925, 0]
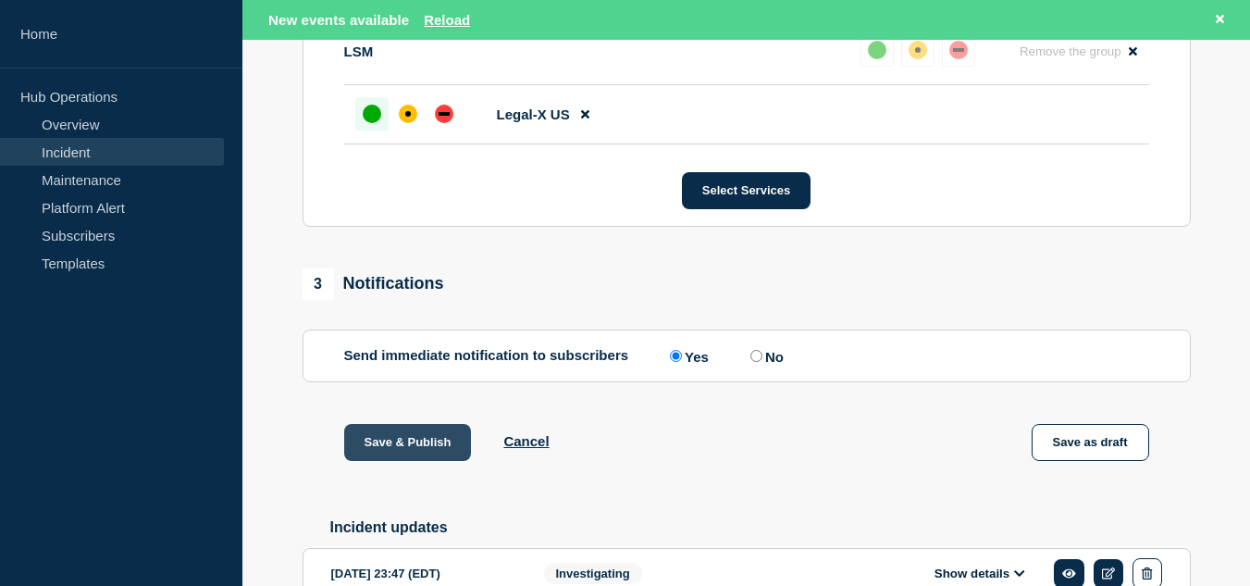
click at [448, 460] on button "Save & Publish" at bounding box center [408, 442] width 128 height 37
